Goal: Navigation & Orientation: Find specific page/section

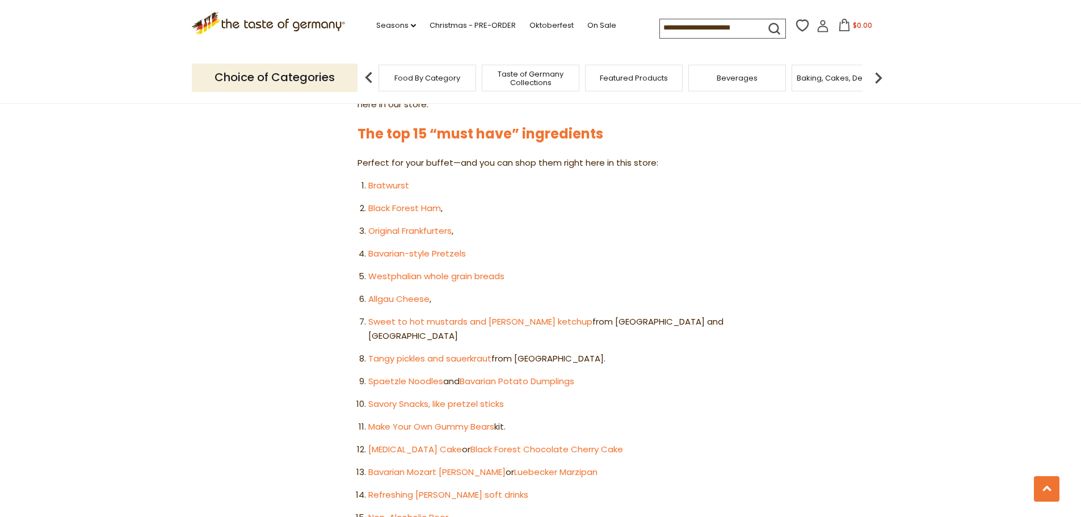
scroll to position [624, 0]
click at [407, 442] on link "[MEDICAL_DATA] Cake" at bounding box center [415, 448] width 94 height 12
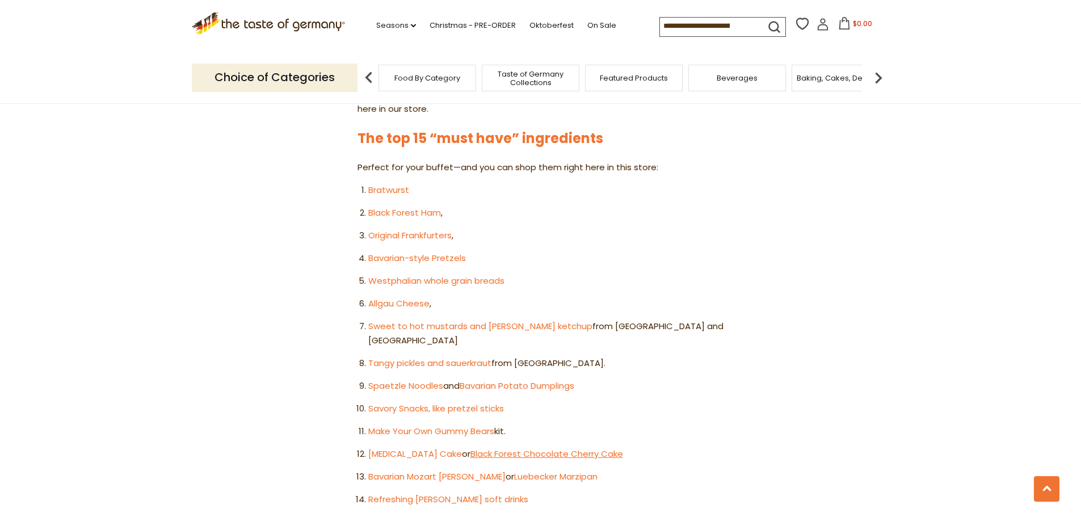
click at [508, 448] on link "Black Forest Chocolate Cherry Cake" at bounding box center [546, 454] width 153 height 12
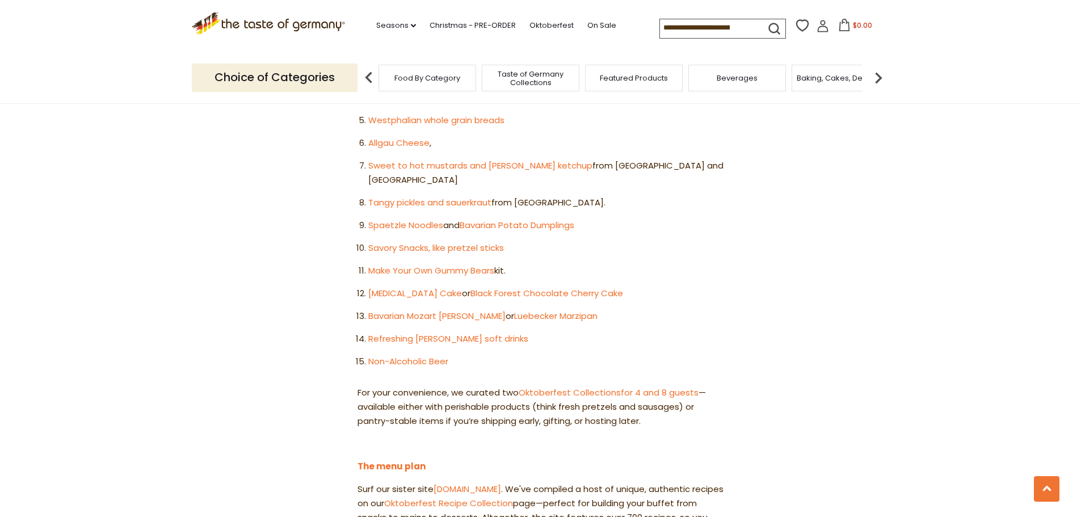
scroll to position [789, 0]
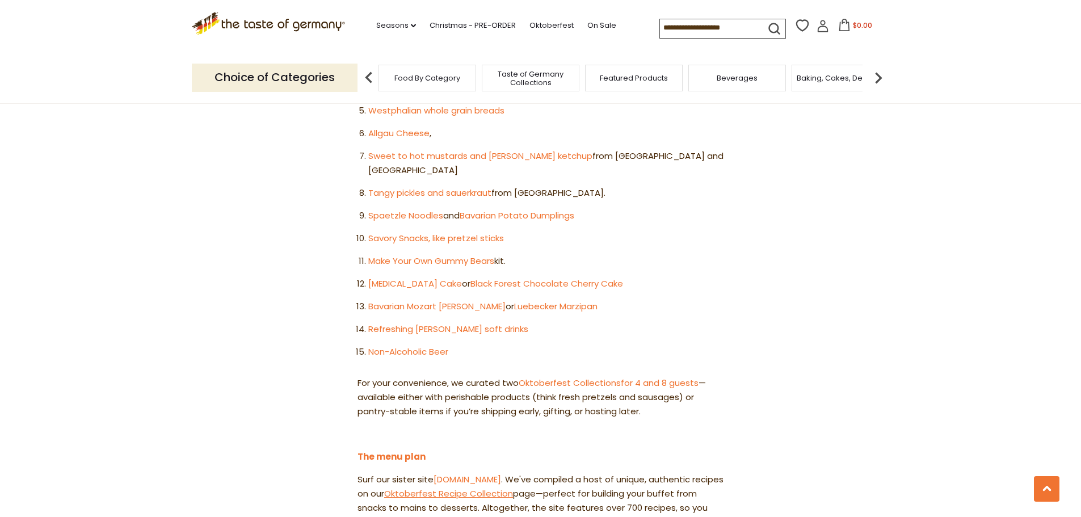
click at [496, 487] on link "Oktoberfest Recipe Collection" at bounding box center [448, 493] width 129 height 12
